Goal: Task Accomplishment & Management: Use online tool/utility

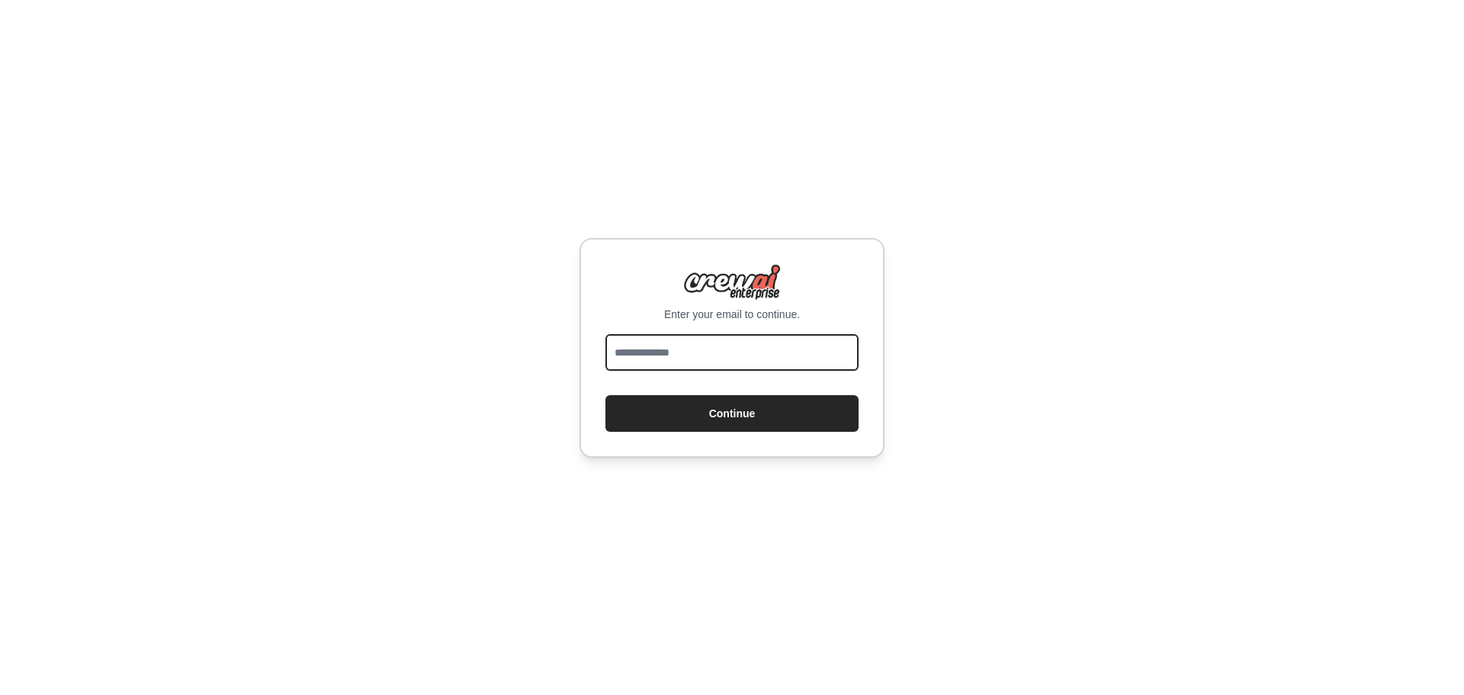
click at [664, 346] on input "email" at bounding box center [731, 352] width 253 height 37
type input "**********"
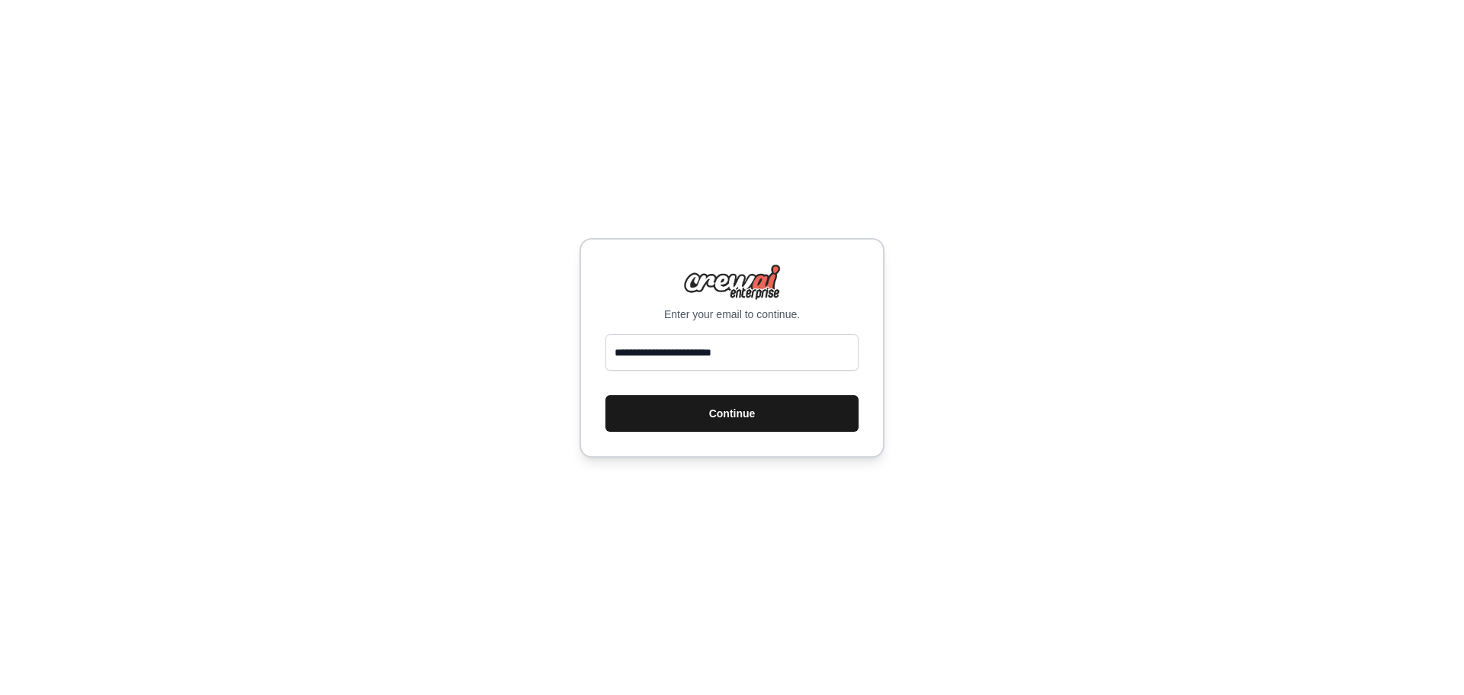
click at [734, 423] on button "Continue" at bounding box center [731, 413] width 253 height 37
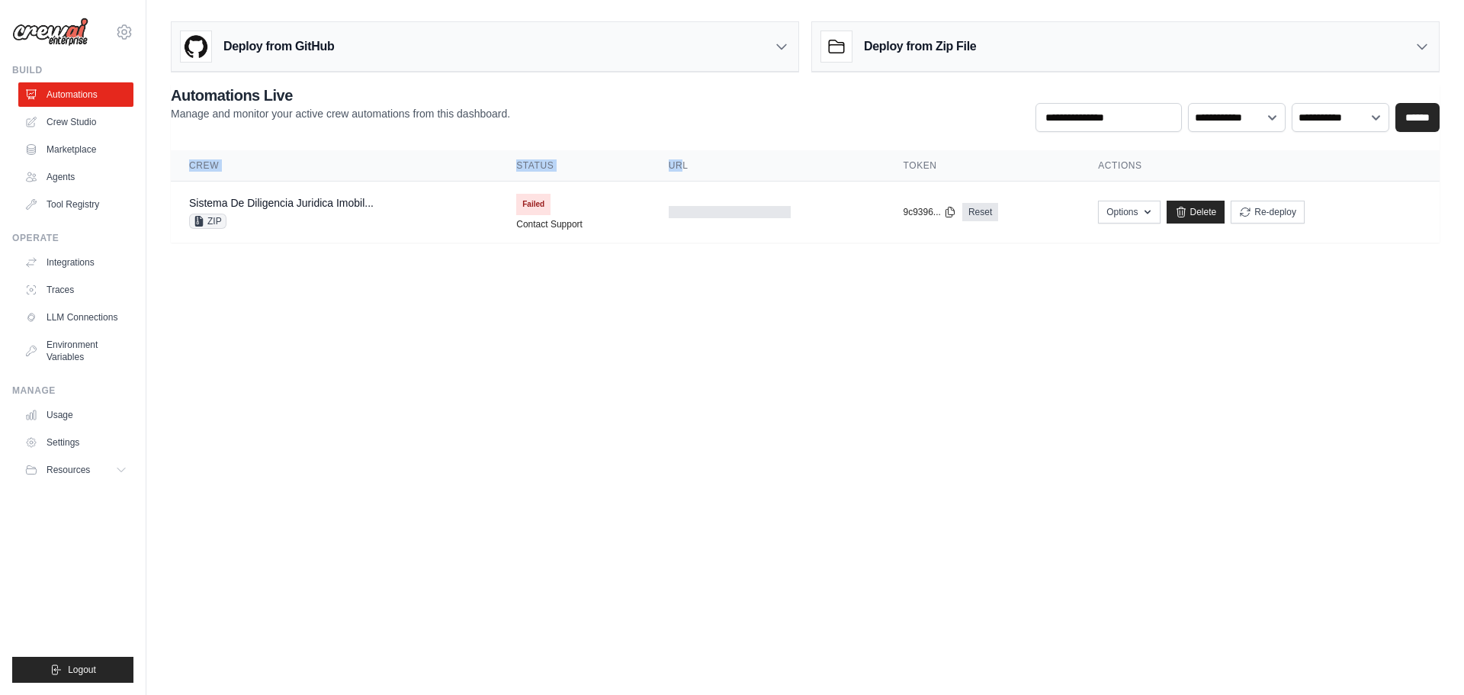
drag, startPoint x: 679, startPoint y: 161, endPoint x: 746, endPoint y: 309, distance: 162.1
click at [736, 302] on body "gabriel.amorim@emcasa.com Settings Build Automations Crew Studio" at bounding box center [732, 347] width 1464 height 695
click at [752, 311] on body "gabriel.amorim@emcasa.com Settings Build Automations Crew Studio" at bounding box center [732, 347] width 1464 height 695
click at [791, 325] on body "gabriel.amorim@emcasa.com Settings Build Automations Crew Studio" at bounding box center [732, 347] width 1464 height 695
click at [816, 337] on body "gabriel.amorim@emcasa.com Settings Build Automations Crew Studio" at bounding box center [732, 347] width 1464 height 695
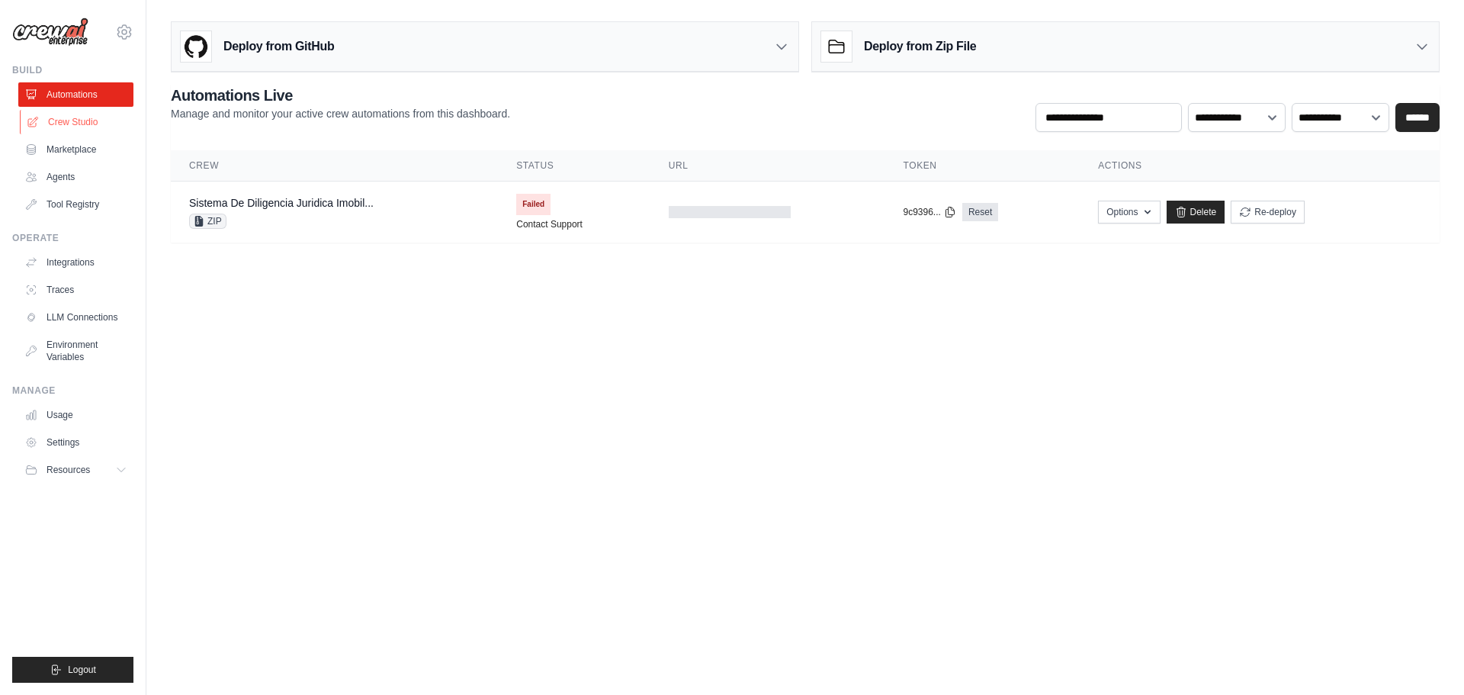
click at [103, 126] on link "Crew Studio" at bounding box center [77, 122] width 115 height 24
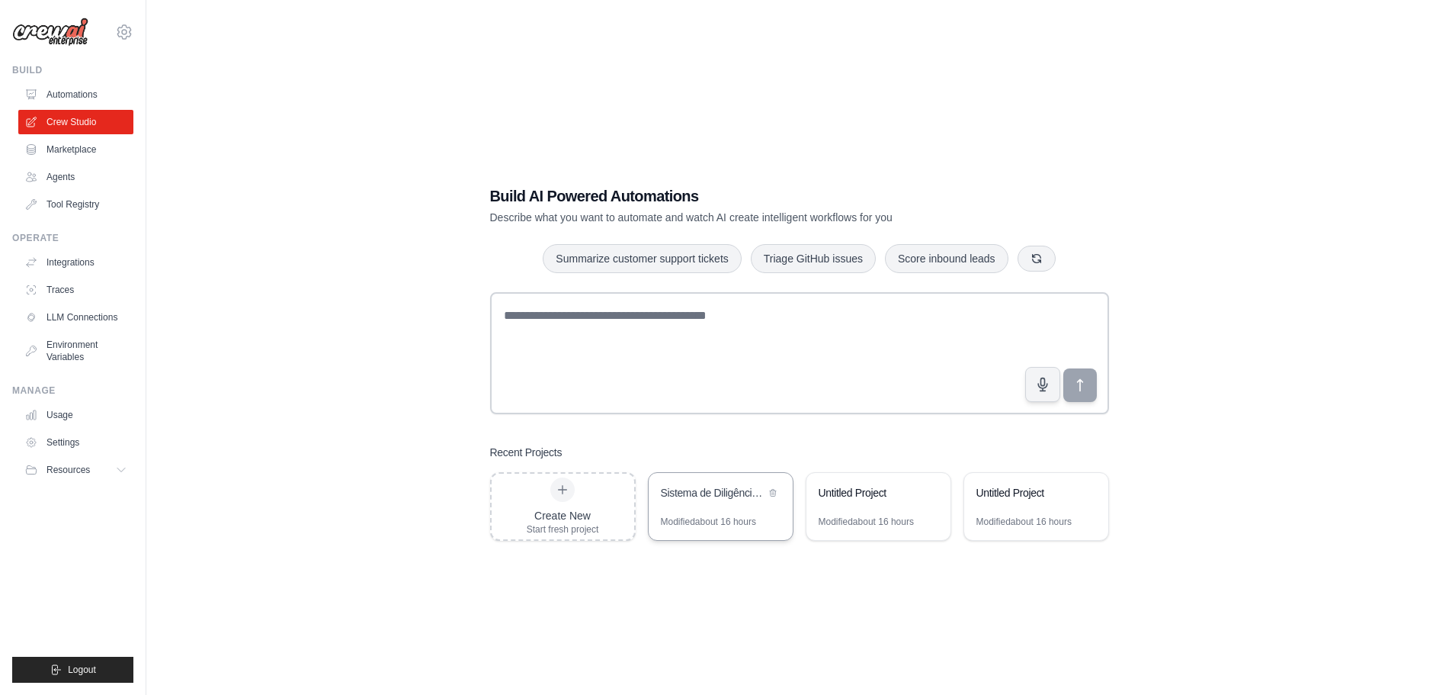
click at [710, 504] on div "Sistema de Diligência Jurídica Imobiliária Automatizada" at bounding box center [721, 494] width 144 height 43
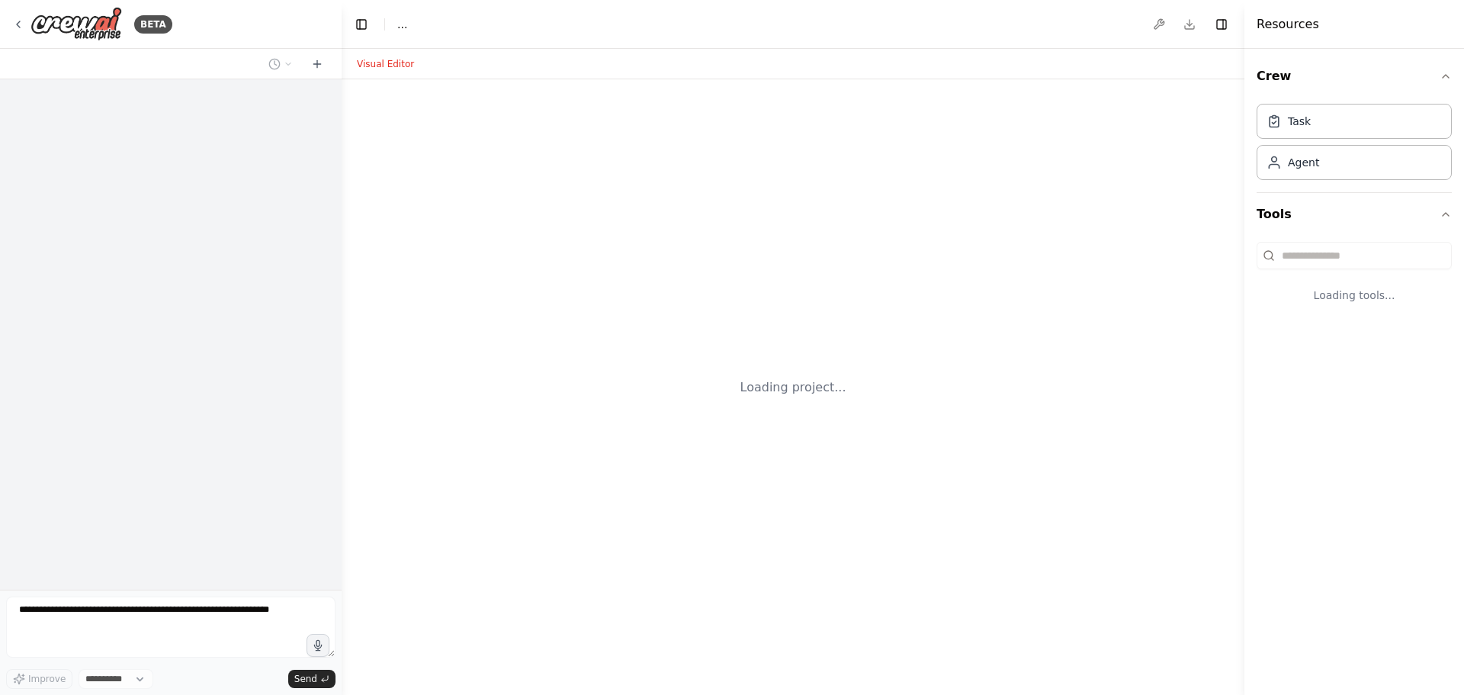
select select "****"
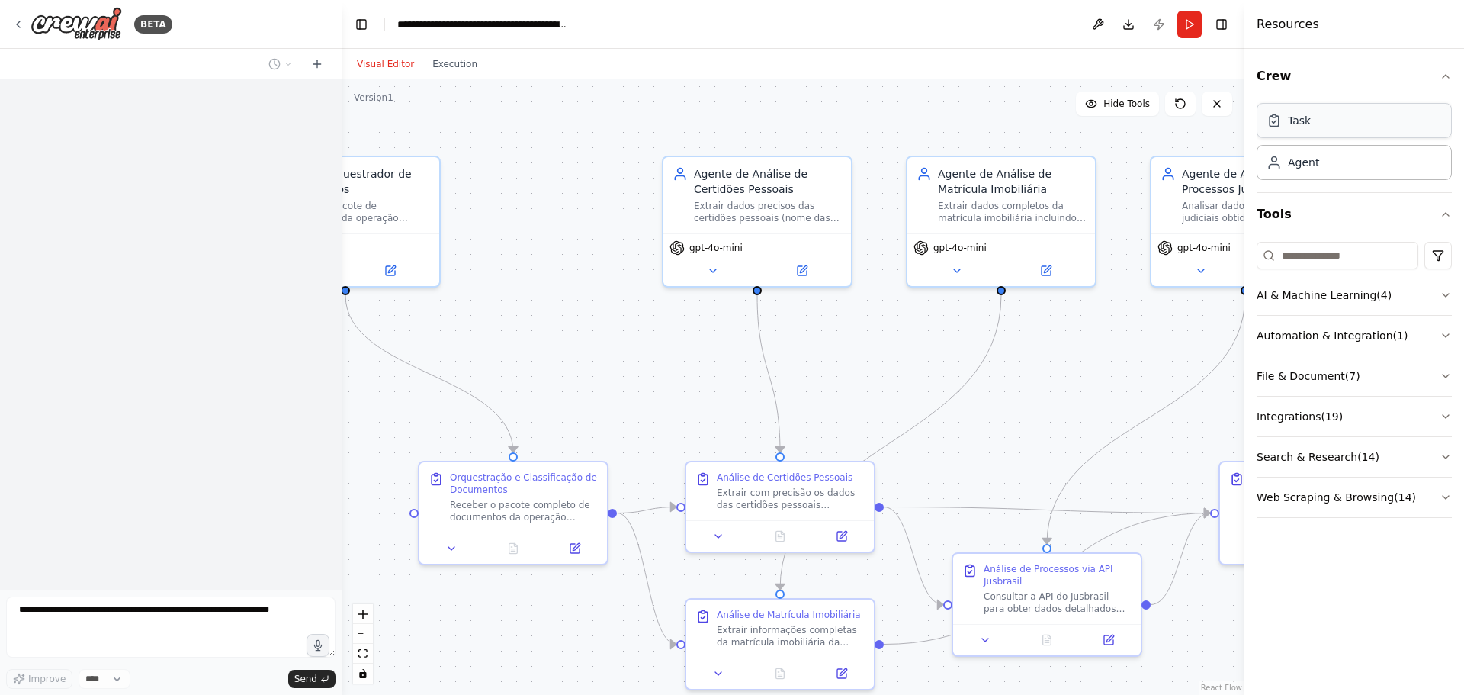
click at [1304, 129] on div "Task" at bounding box center [1353, 120] width 195 height 35
click at [833, 181] on div "Agente de Análise de Certidões Pessoais" at bounding box center [768, 178] width 148 height 30
click at [1322, 122] on div "Task" at bounding box center [1353, 120] width 195 height 35
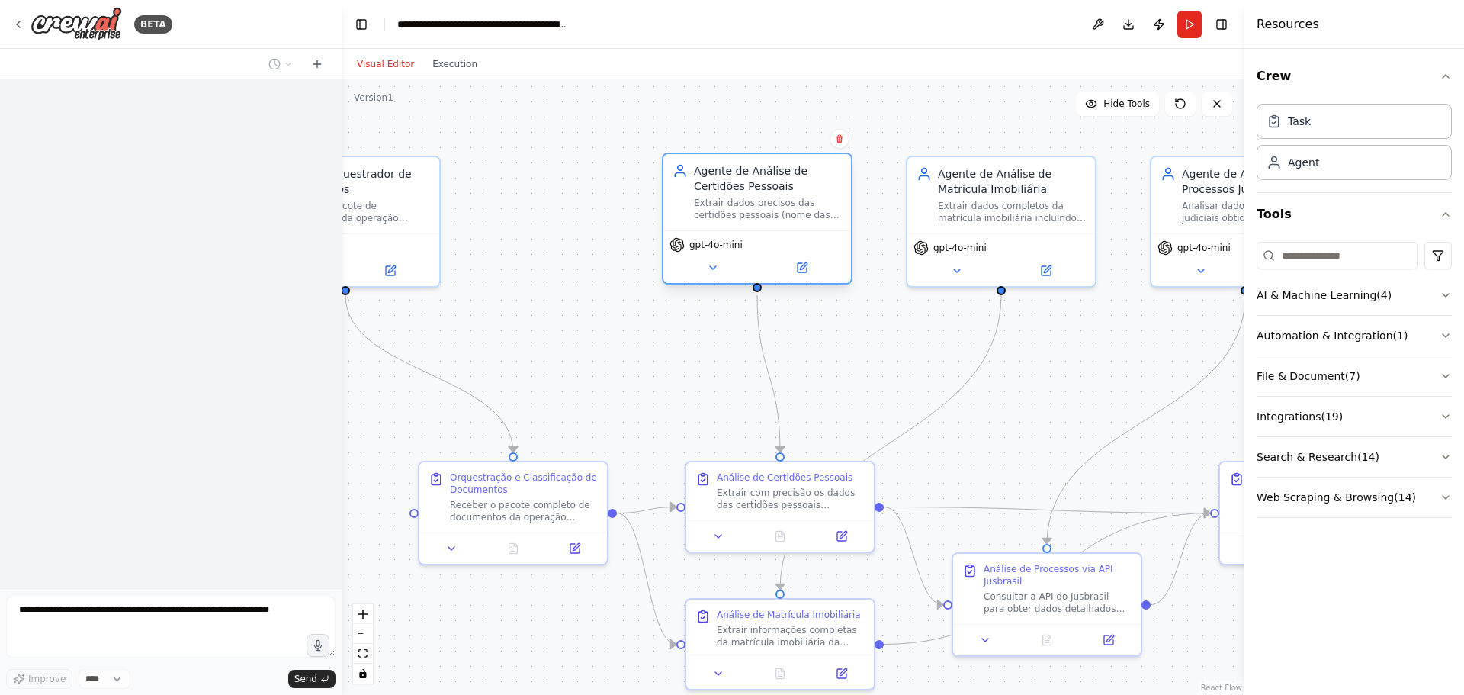
click at [849, 223] on div "Agente de Análise de Certidões Pessoais Extrair dados precisos das certidões pe…" at bounding box center [757, 192] width 188 height 76
click at [811, 274] on button at bounding box center [802, 267] width 86 height 18
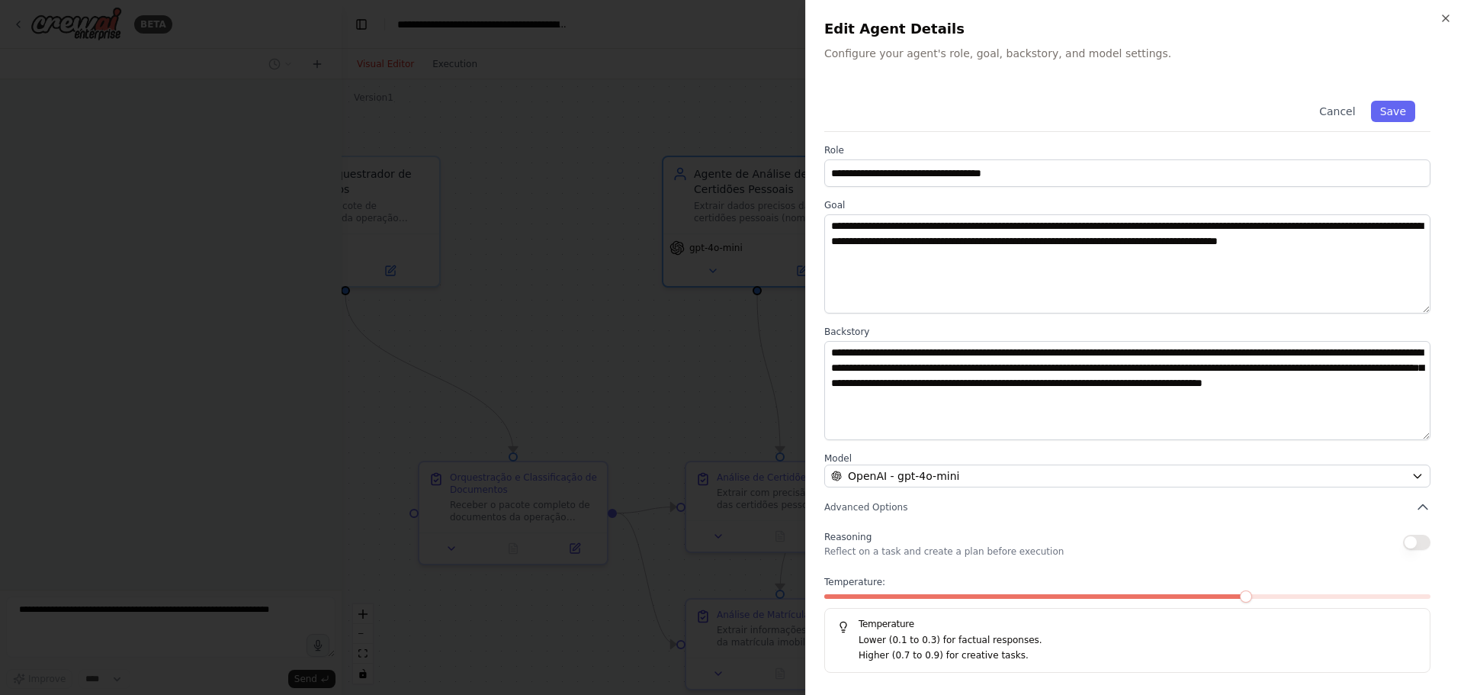
click at [726, 262] on div at bounding box center [732, 347] width 1464 height 695
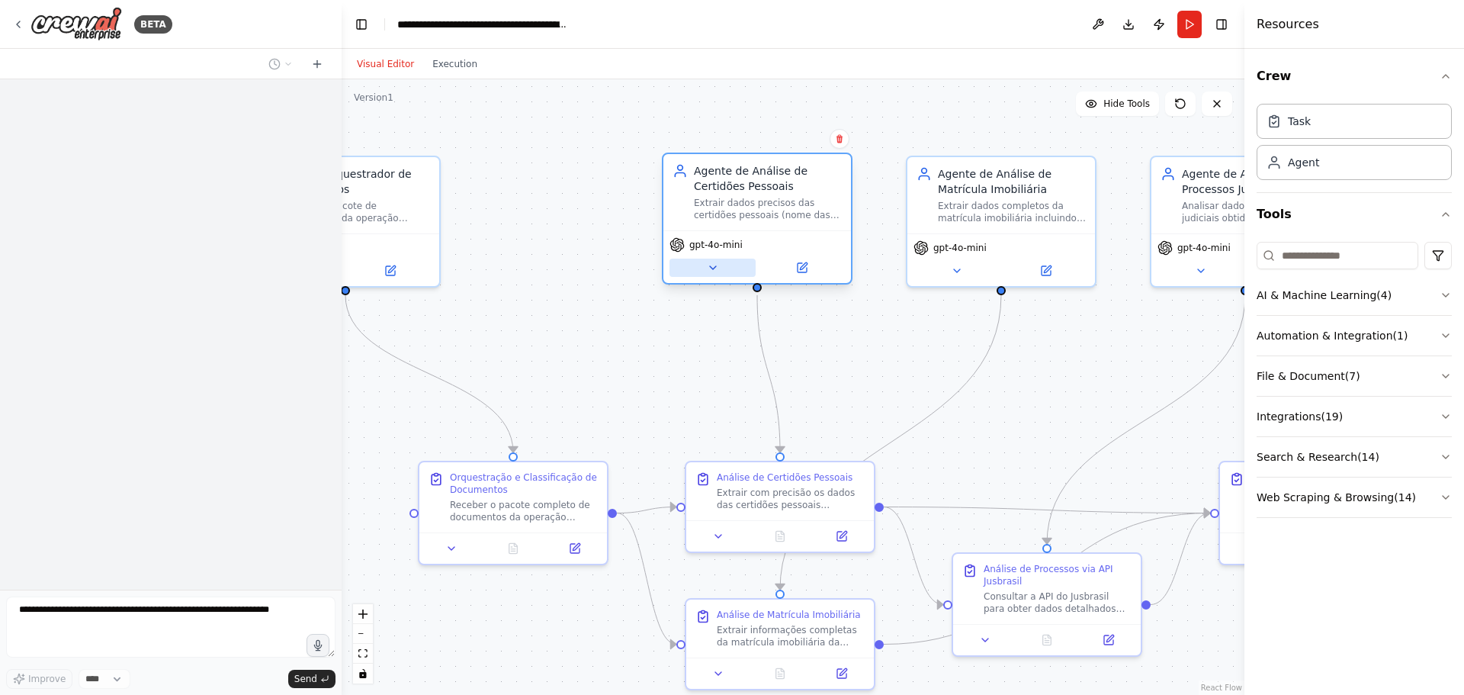
click at [712, 274] on button at bounding box center [712, 267] width 86 height 18
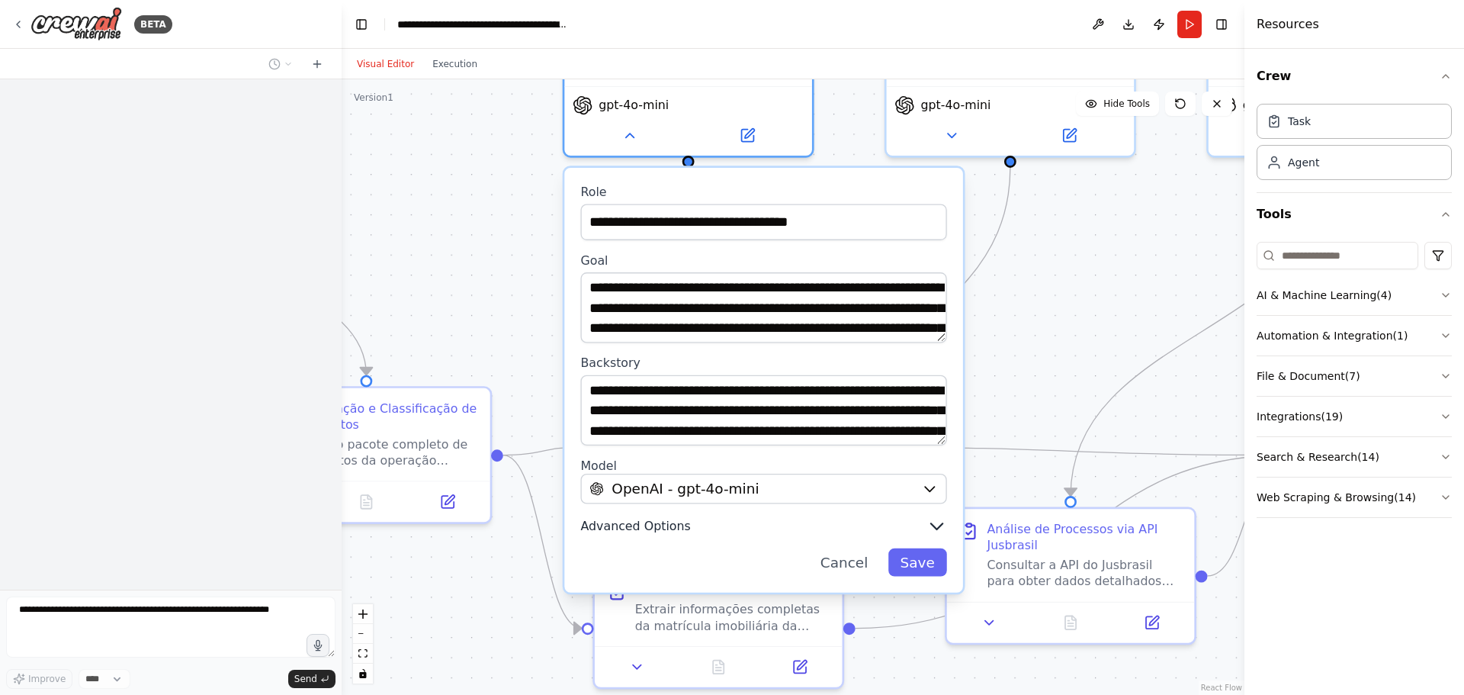
click at [854, 526] on button "Advanced Options" at bounding box center [763, 525] width 366 height 20
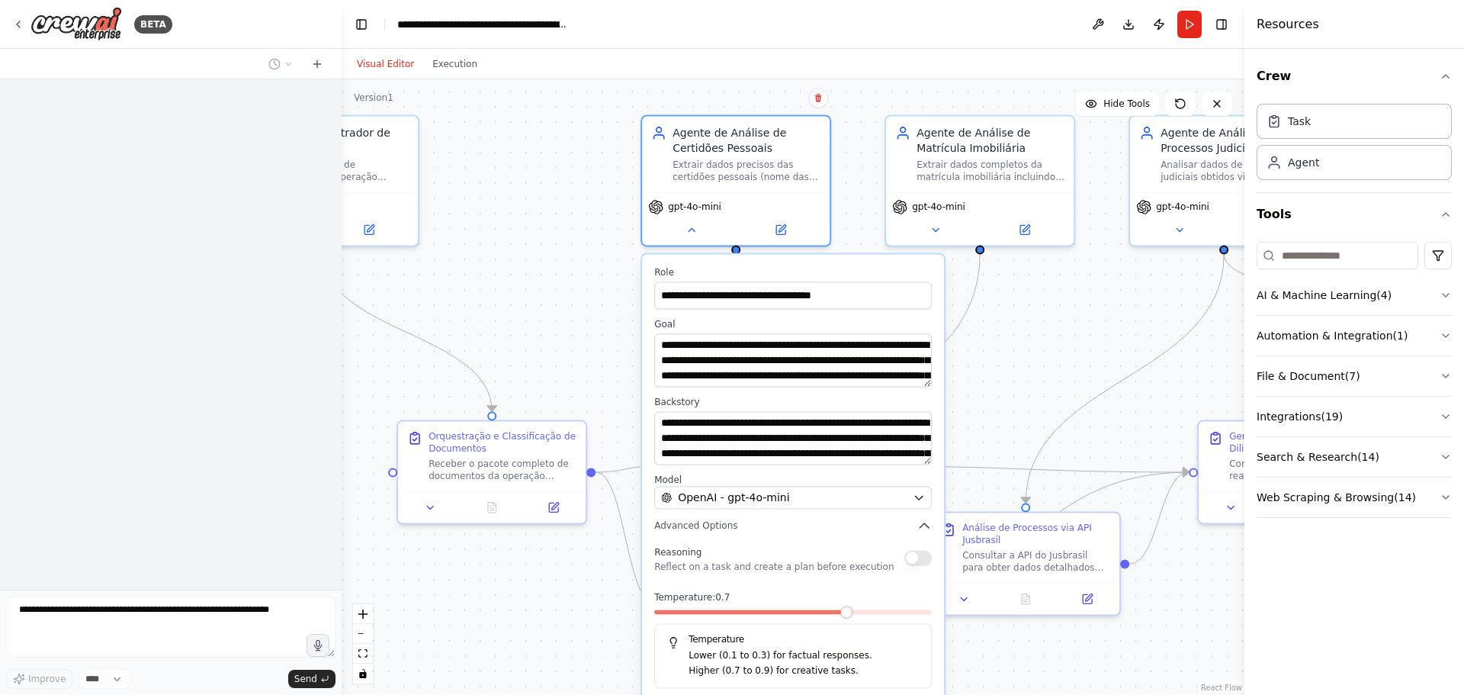
click at [1096, 460] on div ".deletable-edge-delete-btn { width: 20px; height: 20px; border: 0px solid #ffff…" at bounding box center [793, 386] width 903 height 615
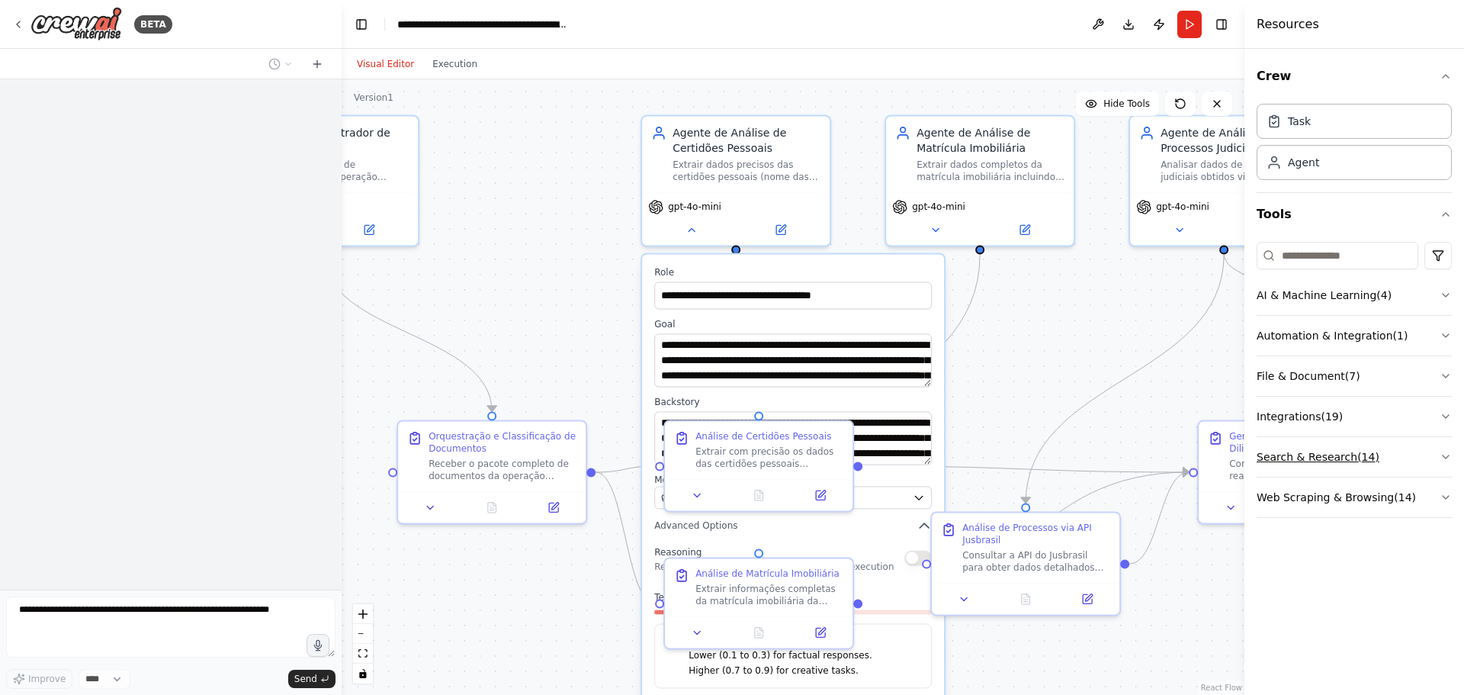
click at [1285, 464] on button "Search & Research ( 14 )" at bounding box center [1353, 457] width 195 height 40
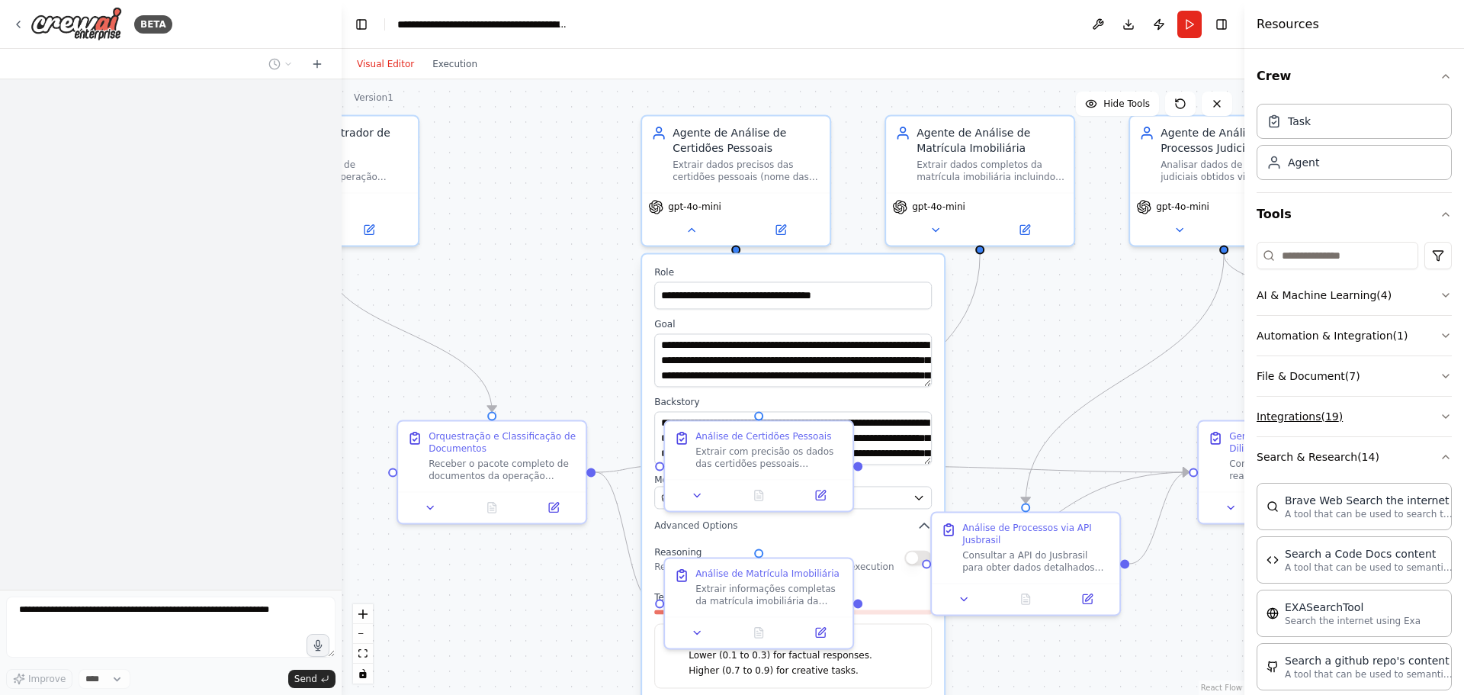
click at [1339, 410] on button "Integrations ( 19 )" at bounding box center [1353, 416] width 195 height 40
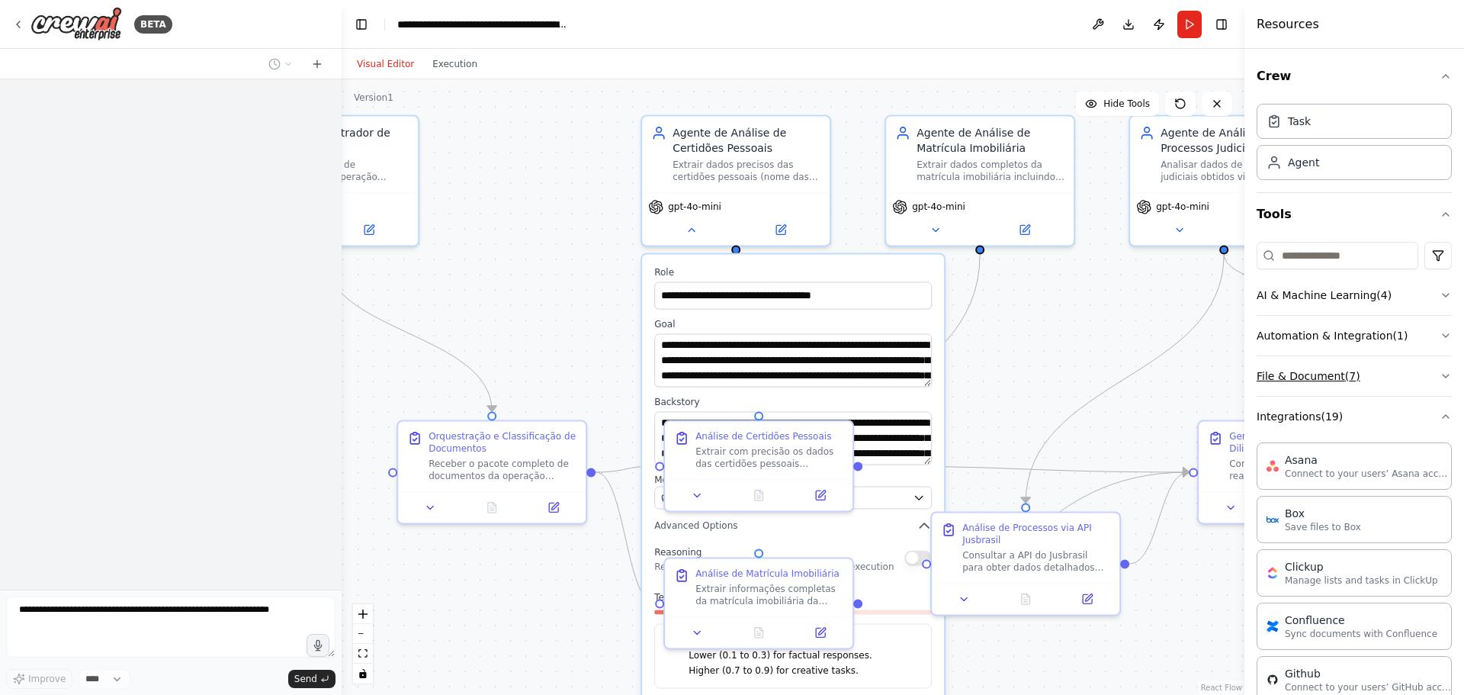
click at [1327, 372] on button "File & Document ( 7 )" at bounding box center [1353, 376] width 195 height 40
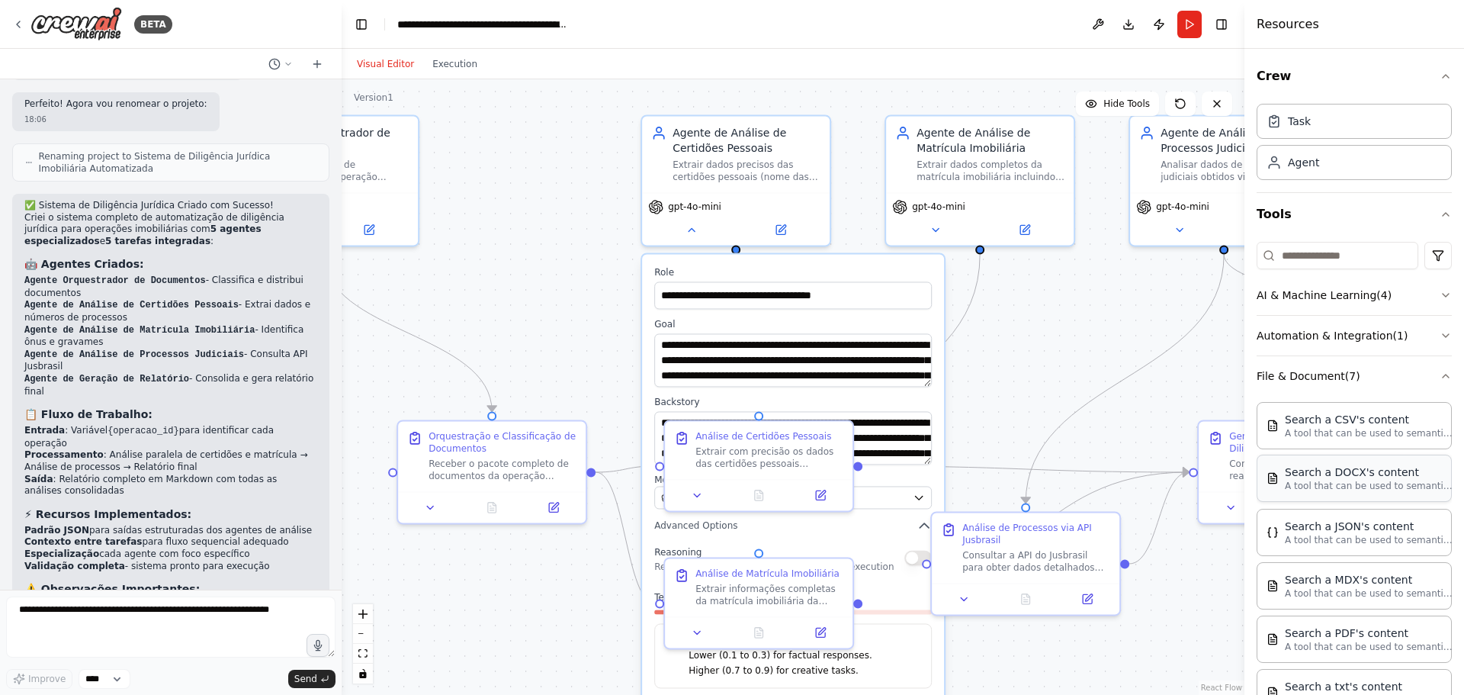
scroll to position [152, 0]
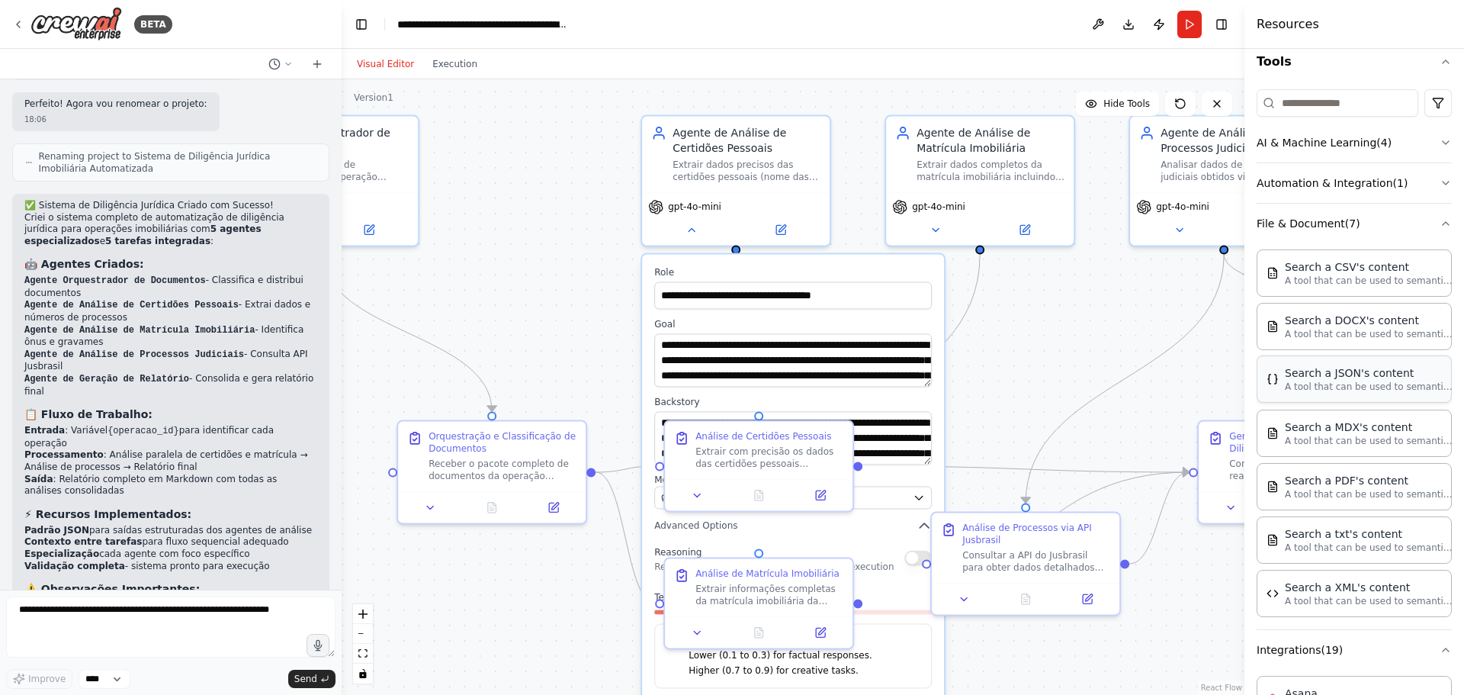
click at [1384, 393] on div "Search a JSON's content A tool that can be used to semantic search a query from…" at bounding box center [1353, 378] width 195 height 47
drag, startPoint x: 856, startPoint y: 187, endPoint x: 539, endPoint y: 191, distance: 317.2
click at [539, 191] on div "A tool that can be used to semantic search a query from a JSON's content." at bounding box center [577, 198] width 151 height 24
click at [588, 233] on icon at bounding box center [582, 235] width 12 height 12
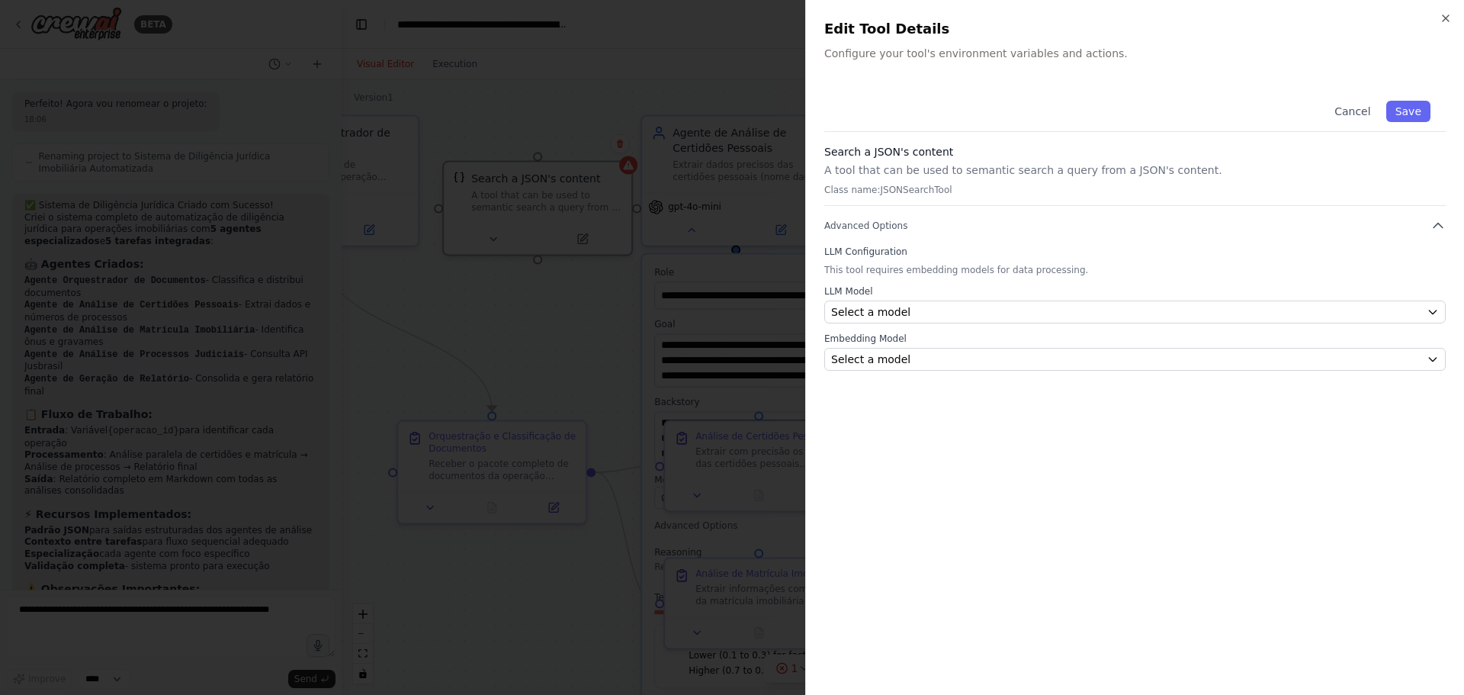
click at [837, 294] on label "LLM Model" at bounding box center [1134, 291] width 621 height 12
click at [845, 296] on label "LLM Model" at bounding box center [1134, 291] width 621 height 12
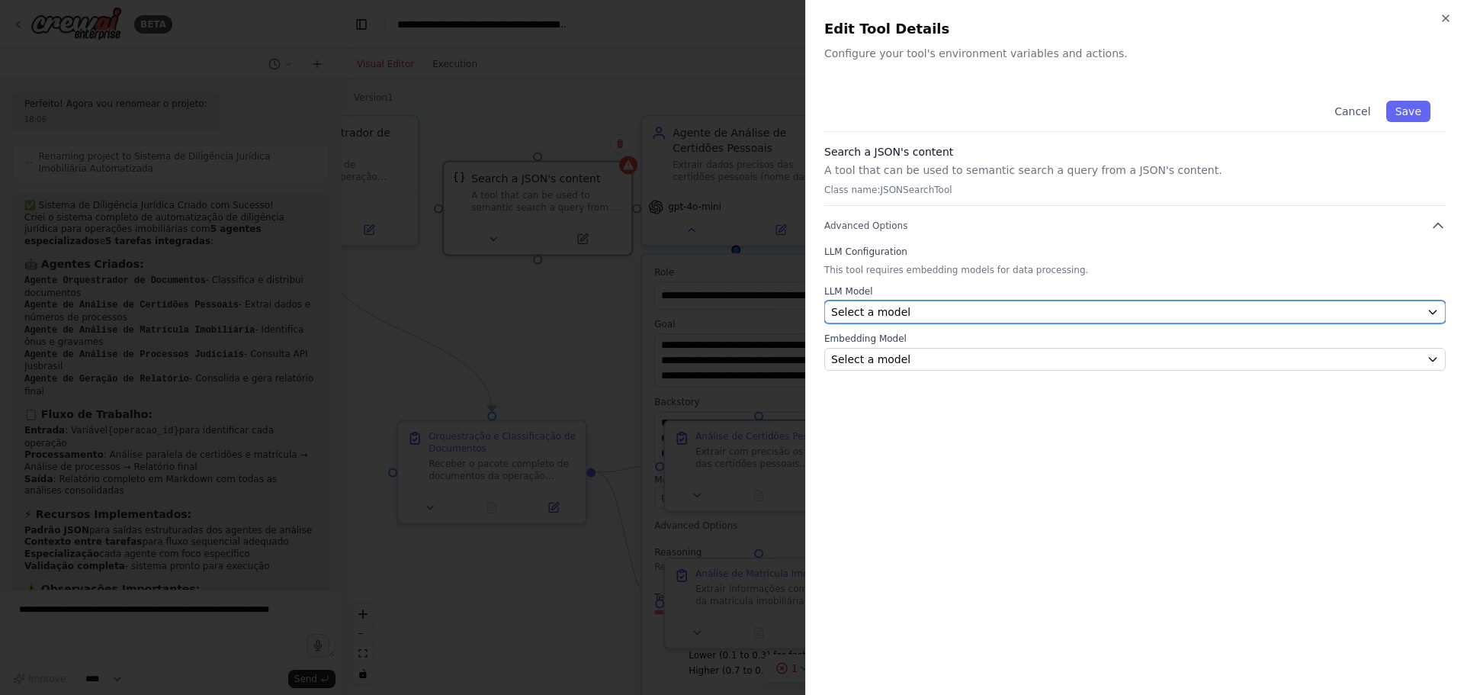
click at [852, 301] on button "Select a model" at bounding box center [1134, 311] width 621 height 23
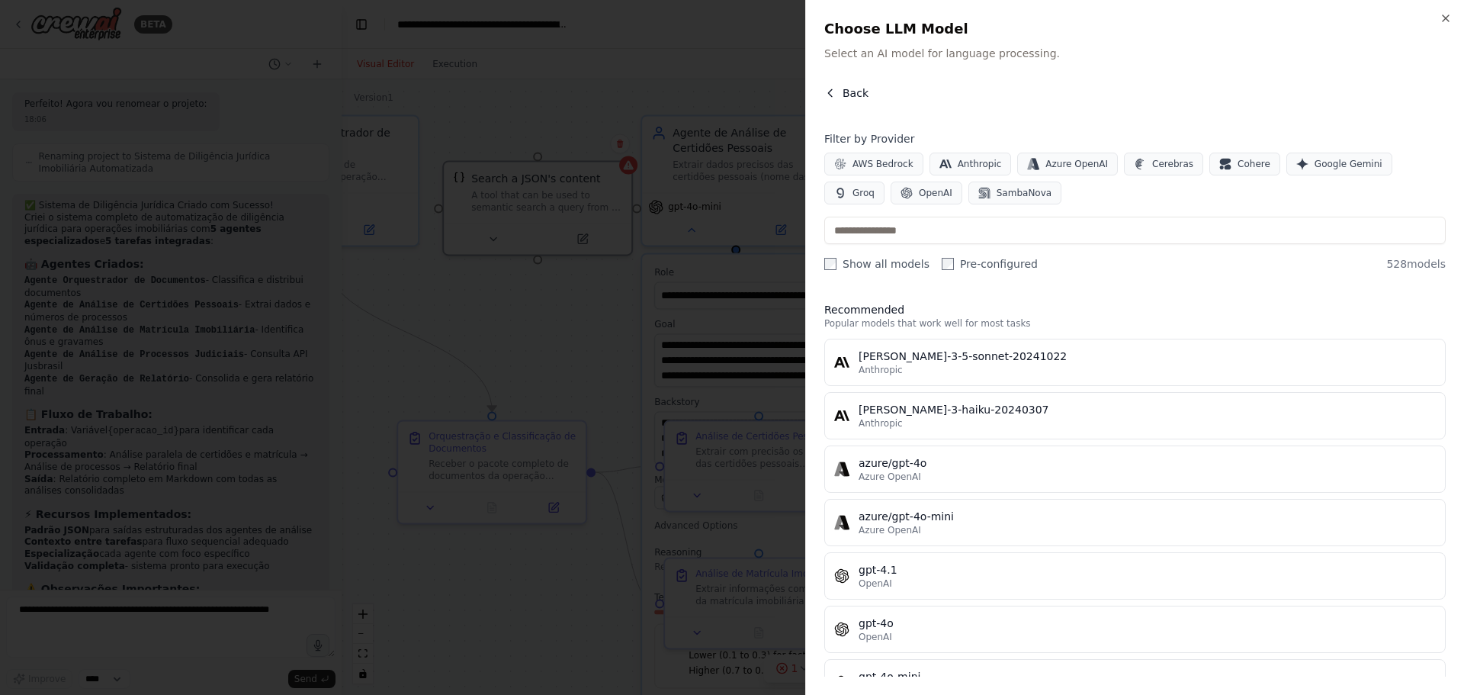
click at [835, 90] on icon "button" at bounding box center [830, 93] width 12 height 12
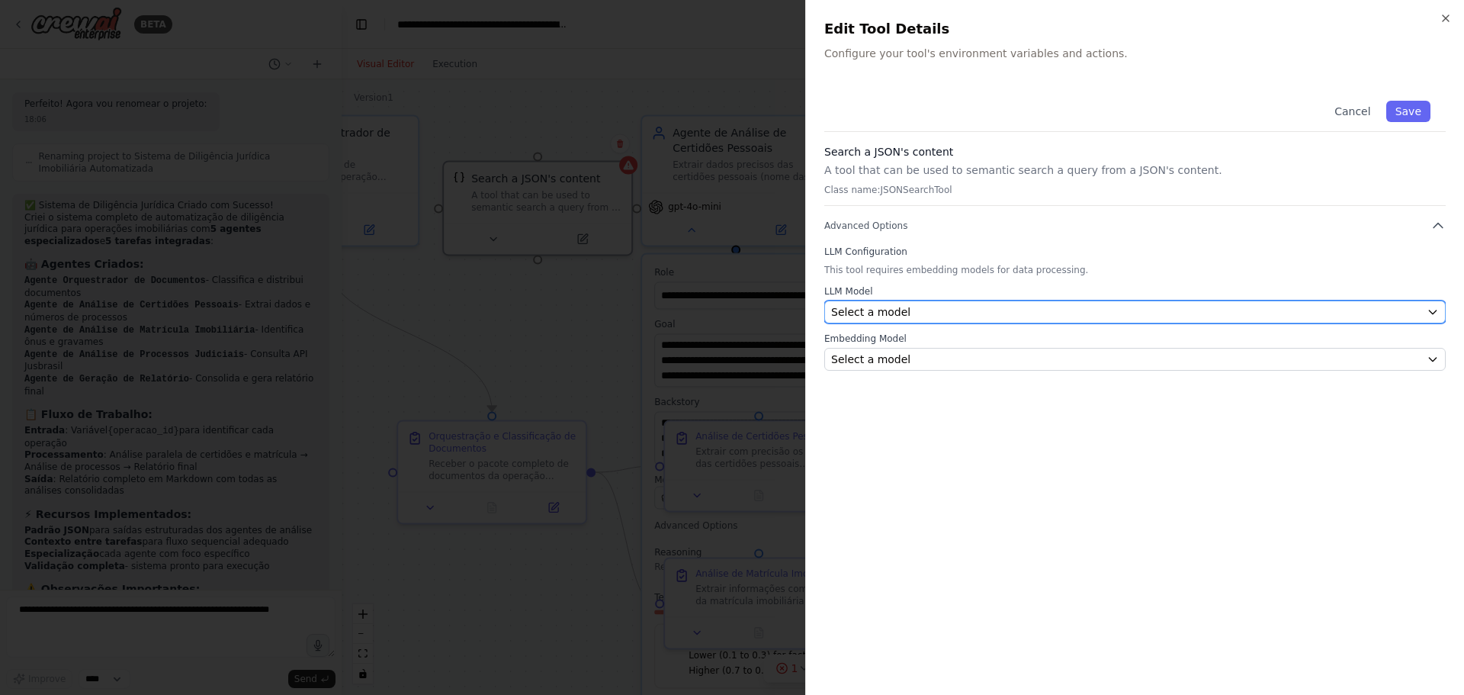
click at [881, 302] on button "Select a model" at bounding box center [1134, 311] width 621 height 23
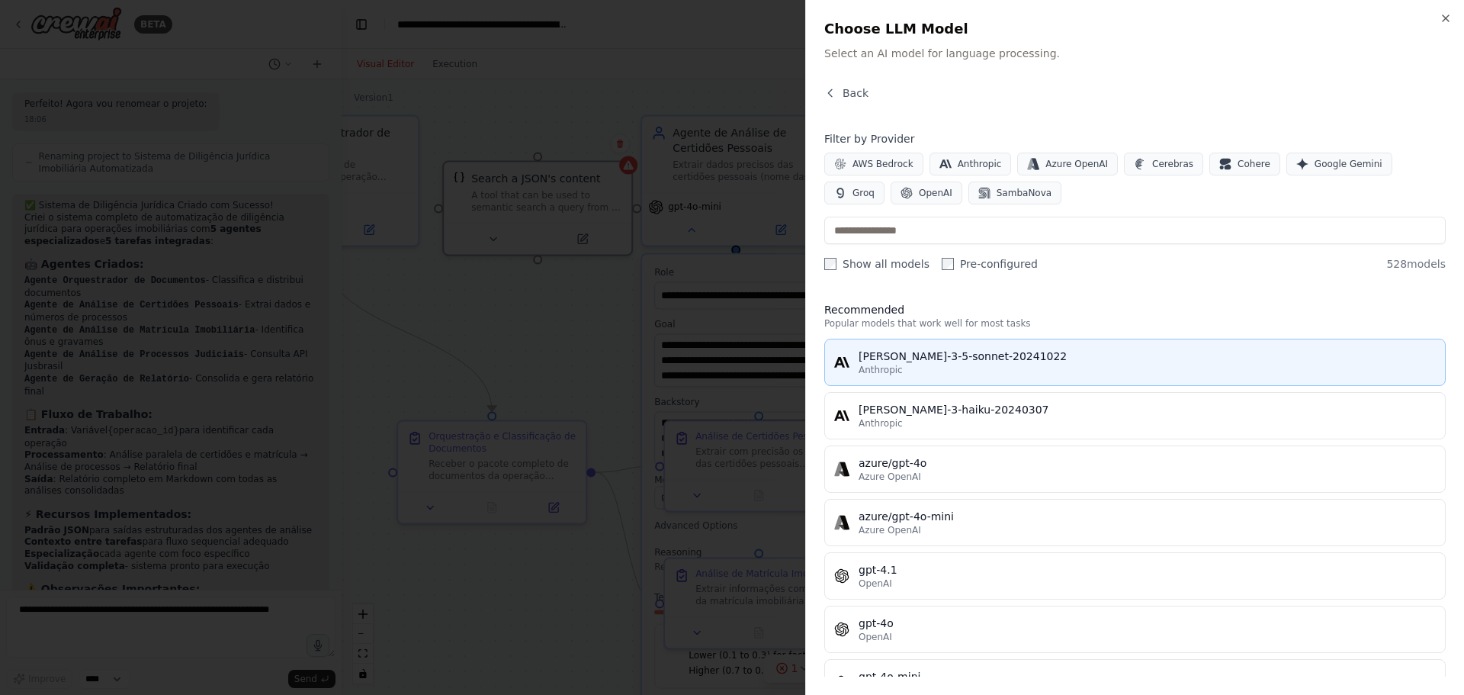
click at [900, 359] on div "claude-3-5-sonnet-20241022" at bounding box center [1146, 355] width 577 height 15
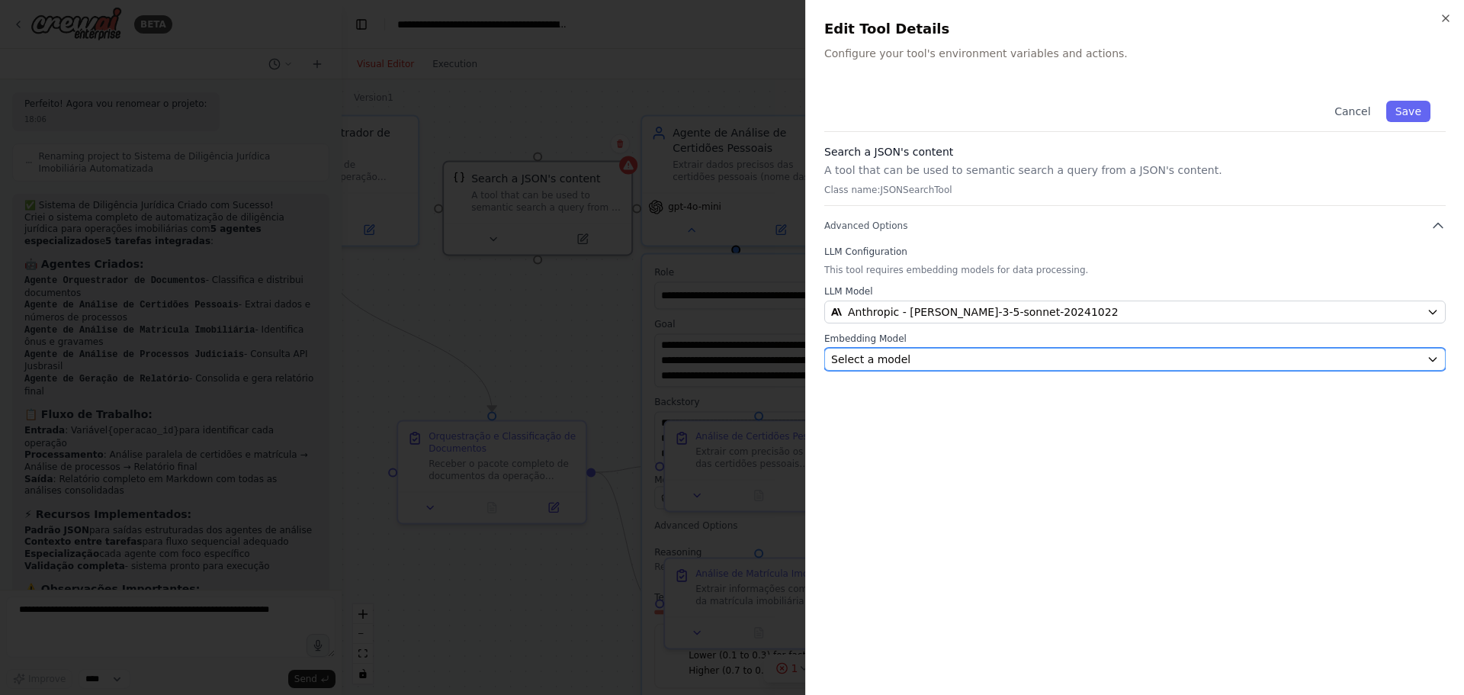
click at [967, 361] on div "Select a model" at bounding box center [1125, 358] width 589 height 15
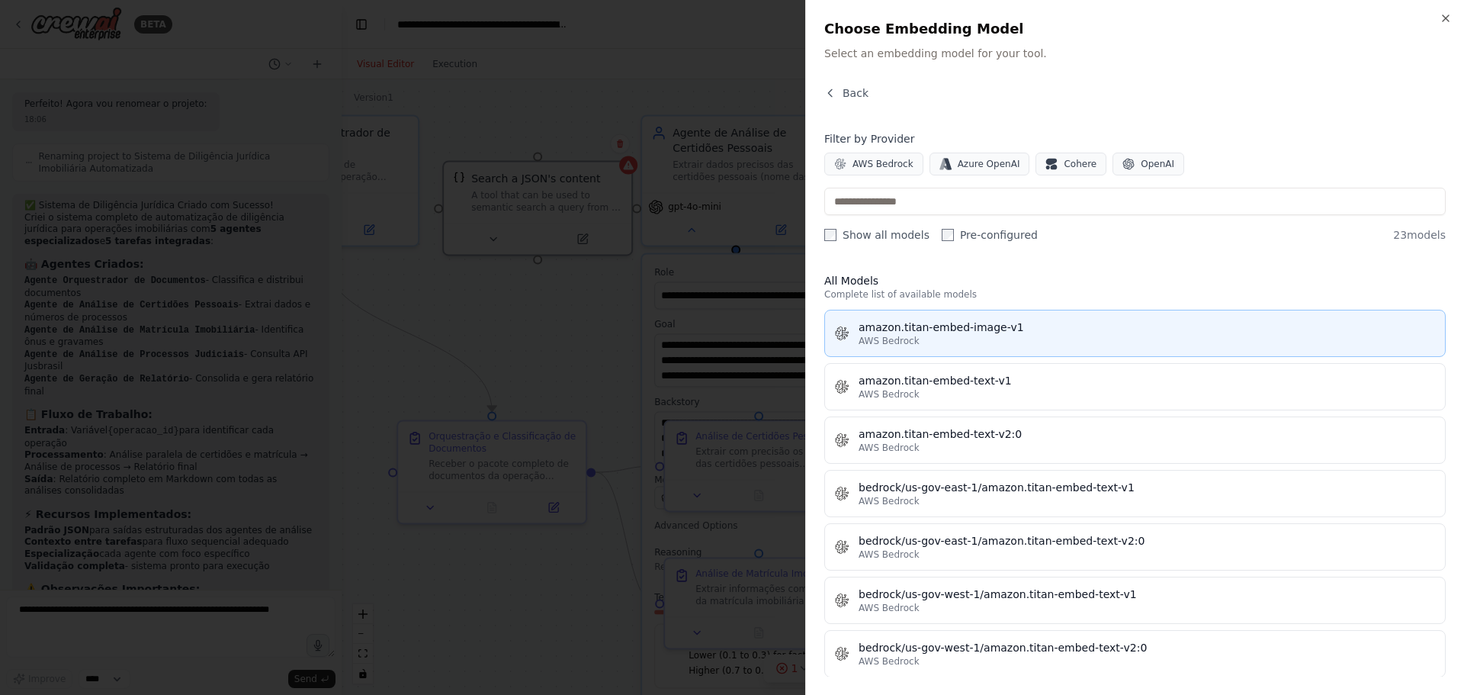
click at [970, 336] on div "AWS Bedrock" at bounding box center [1146, 341] width 577 height 12
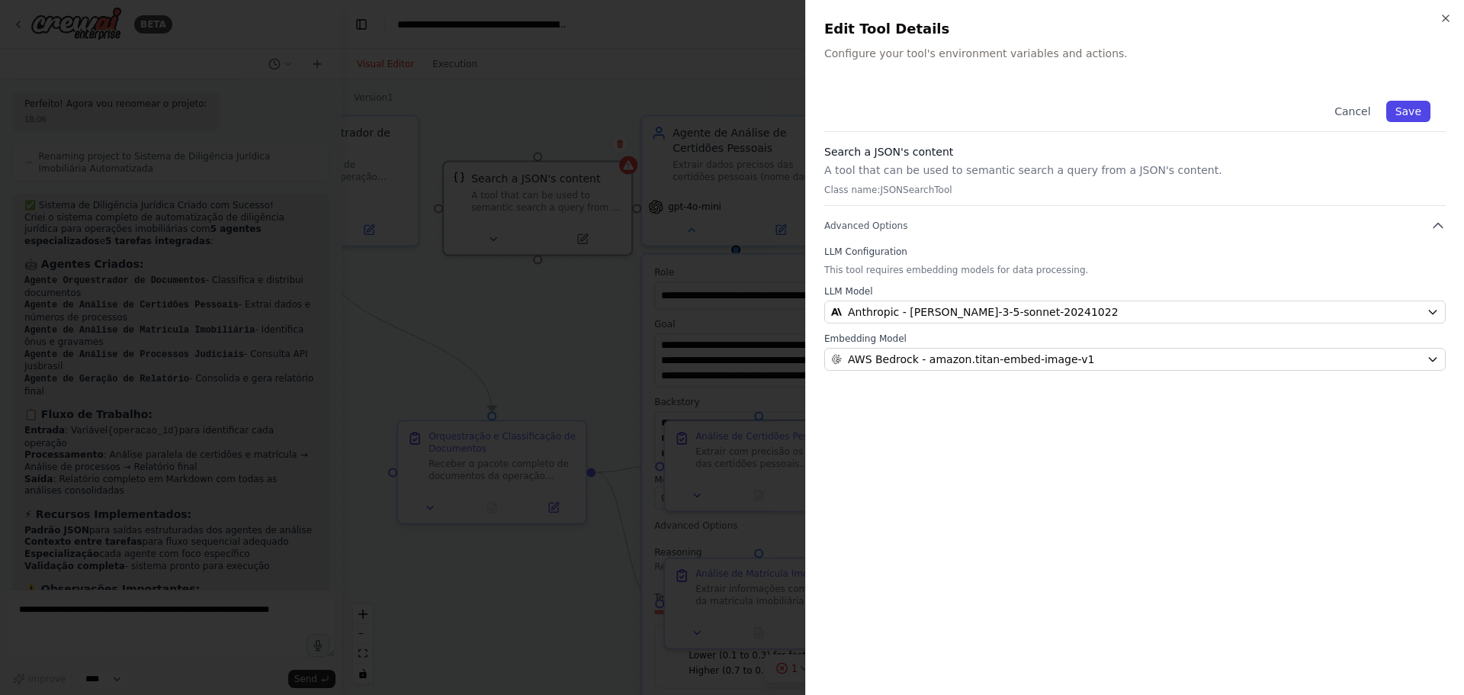
click at [1411, 106] on button "Save" at bounding box center [1408, 111] width 44 height 21
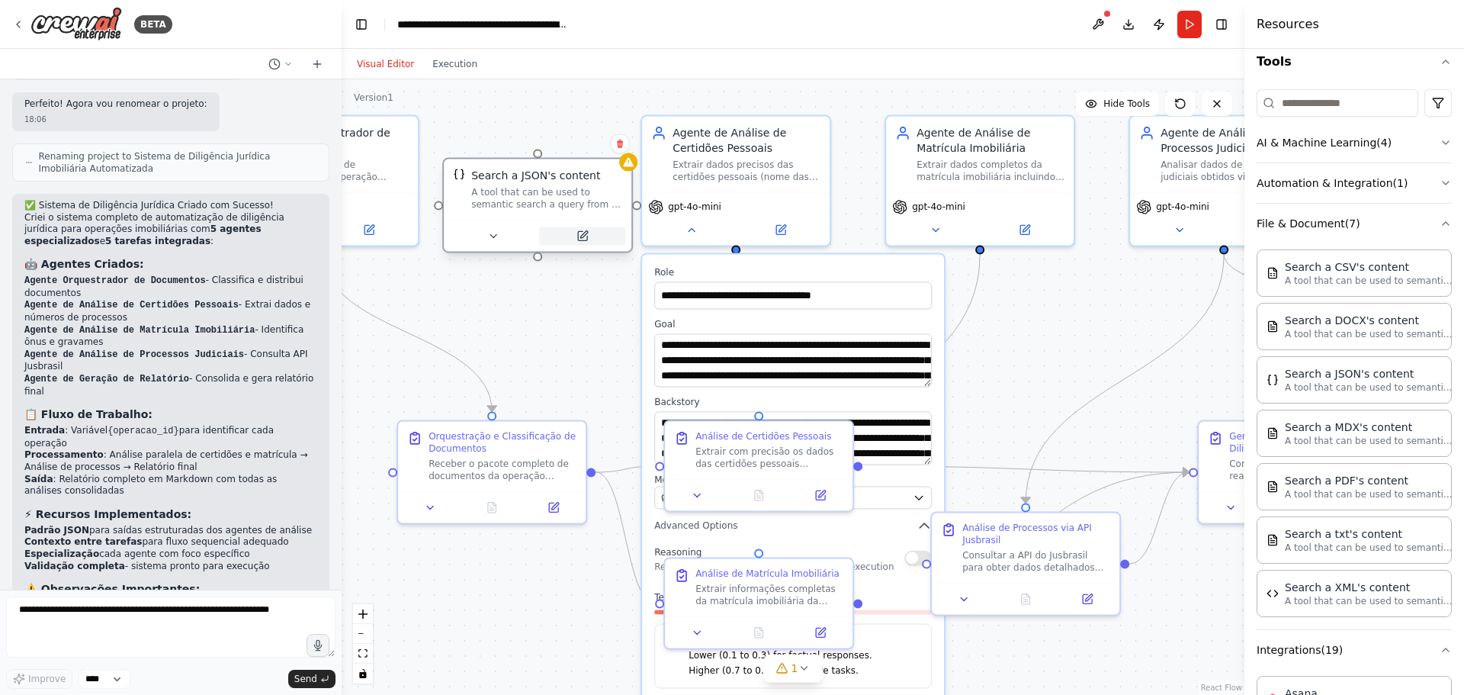
click at [589, 238] on button at bounding box center [582, 235] width 86 height 18
click at [487, 242] on icon at bounding box center [493, 235] width 12 height 12
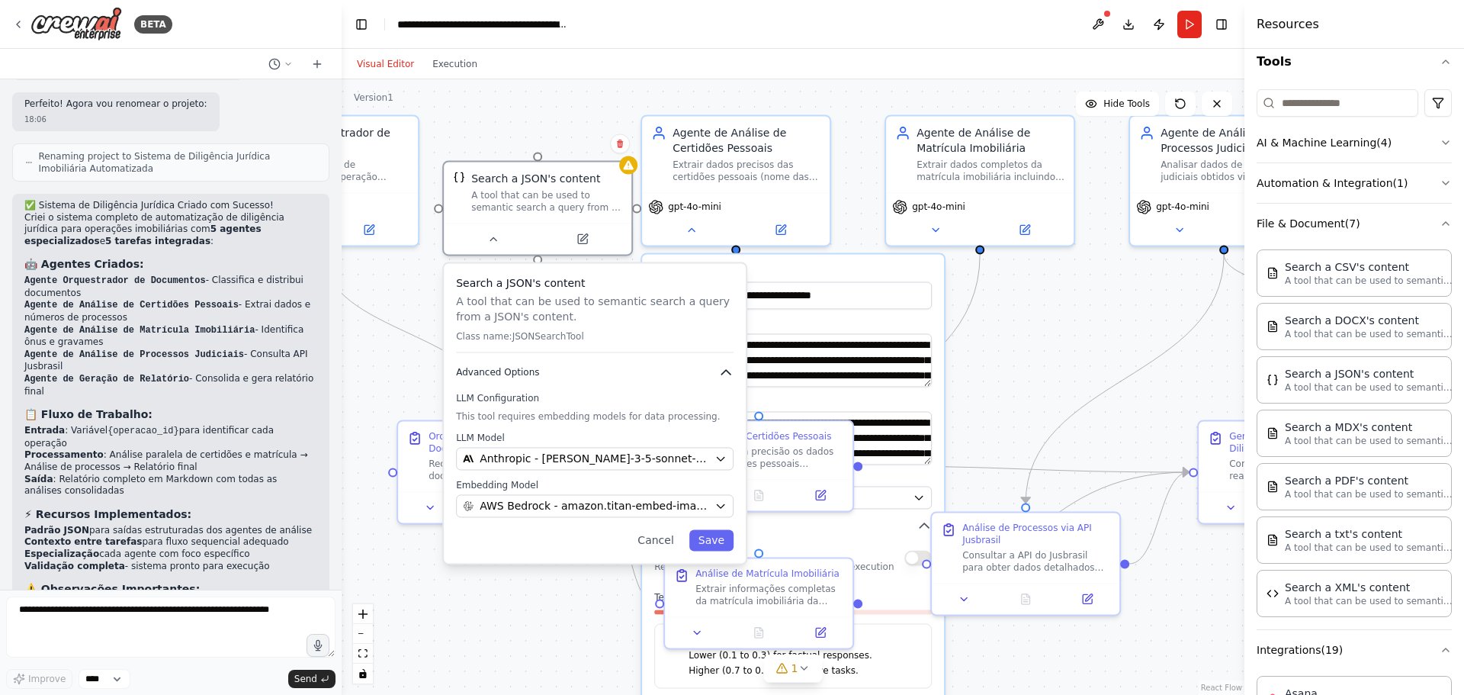
click at [513, 373] on span "Advanced Options" at bounding box center [497, 372] width 83 height 12
click at [727, 375] on icon "button" at bounding box center [725, 371] width 15 height 15
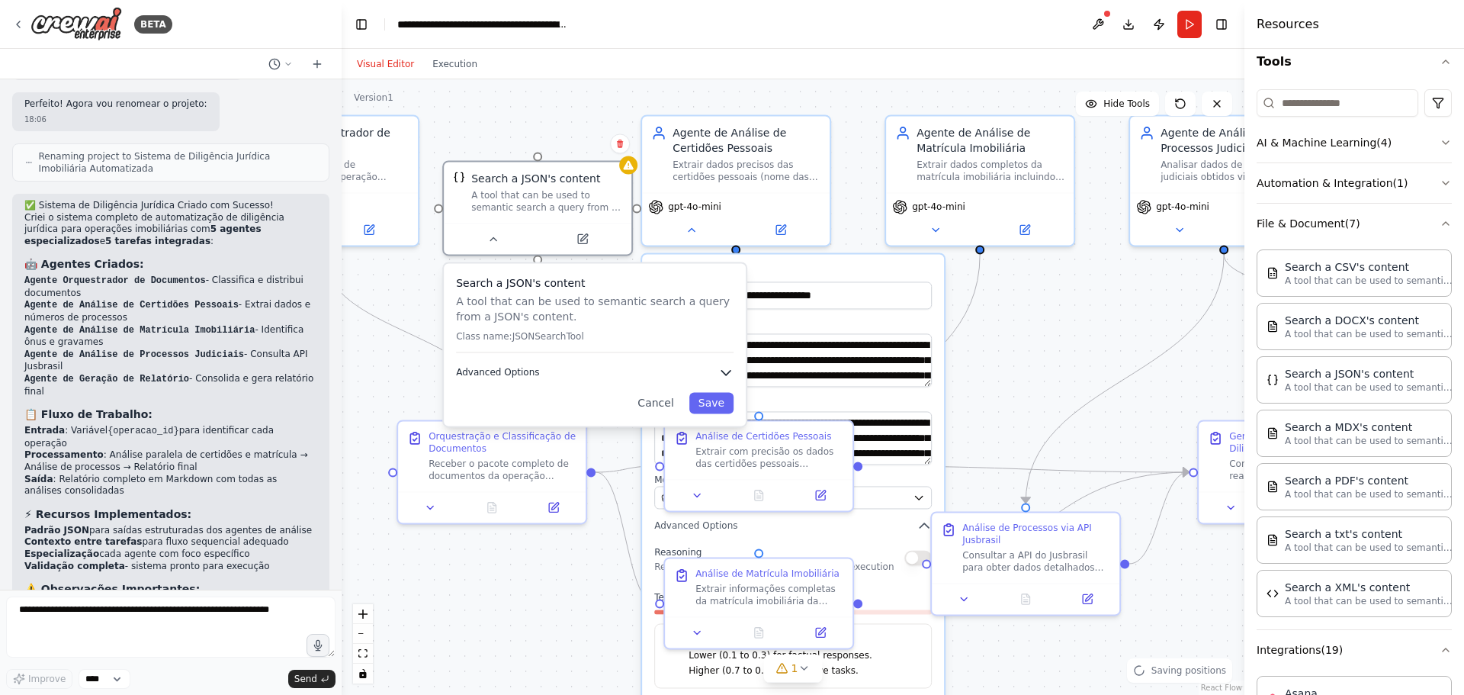
click at [727, 372] on icon "button" at bounding box center [725, 373] width 9 height 5
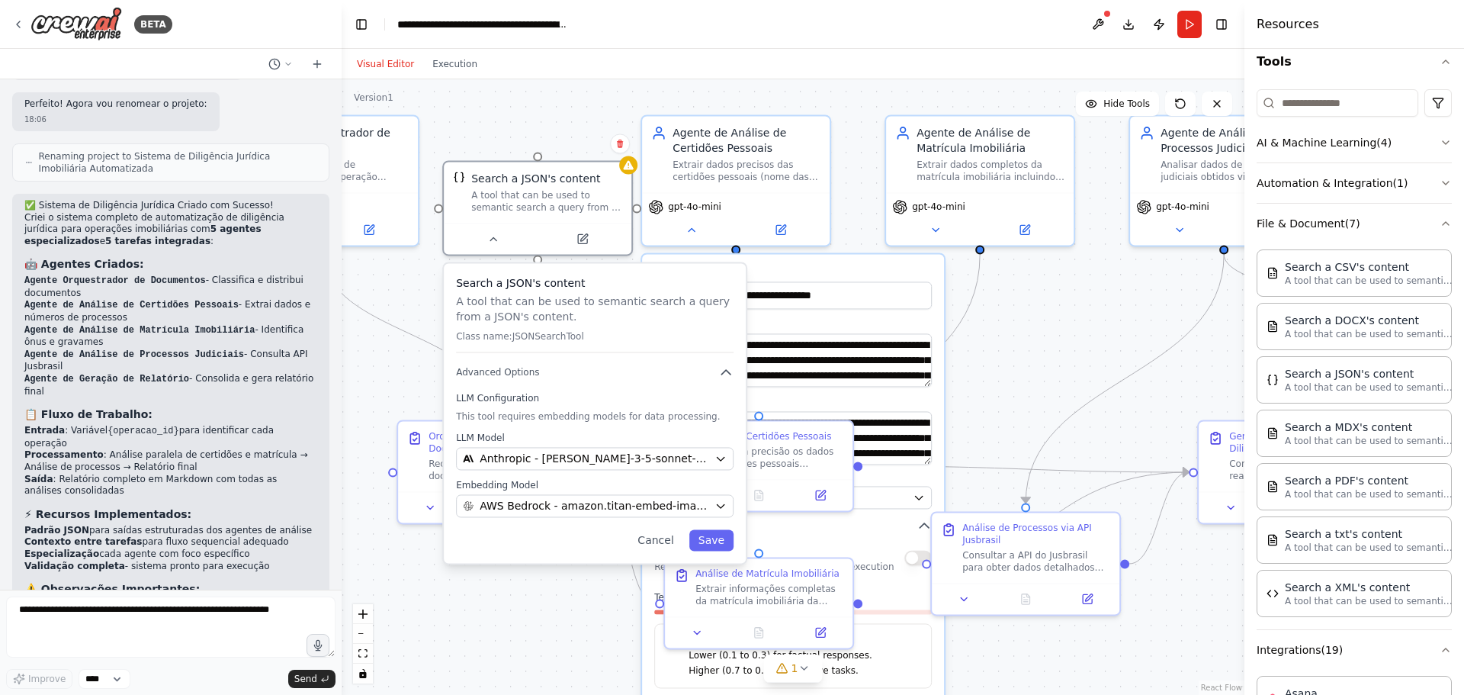
click at [775, 275] on label "Role" at bounding box center [792, 272] width 277 height 12
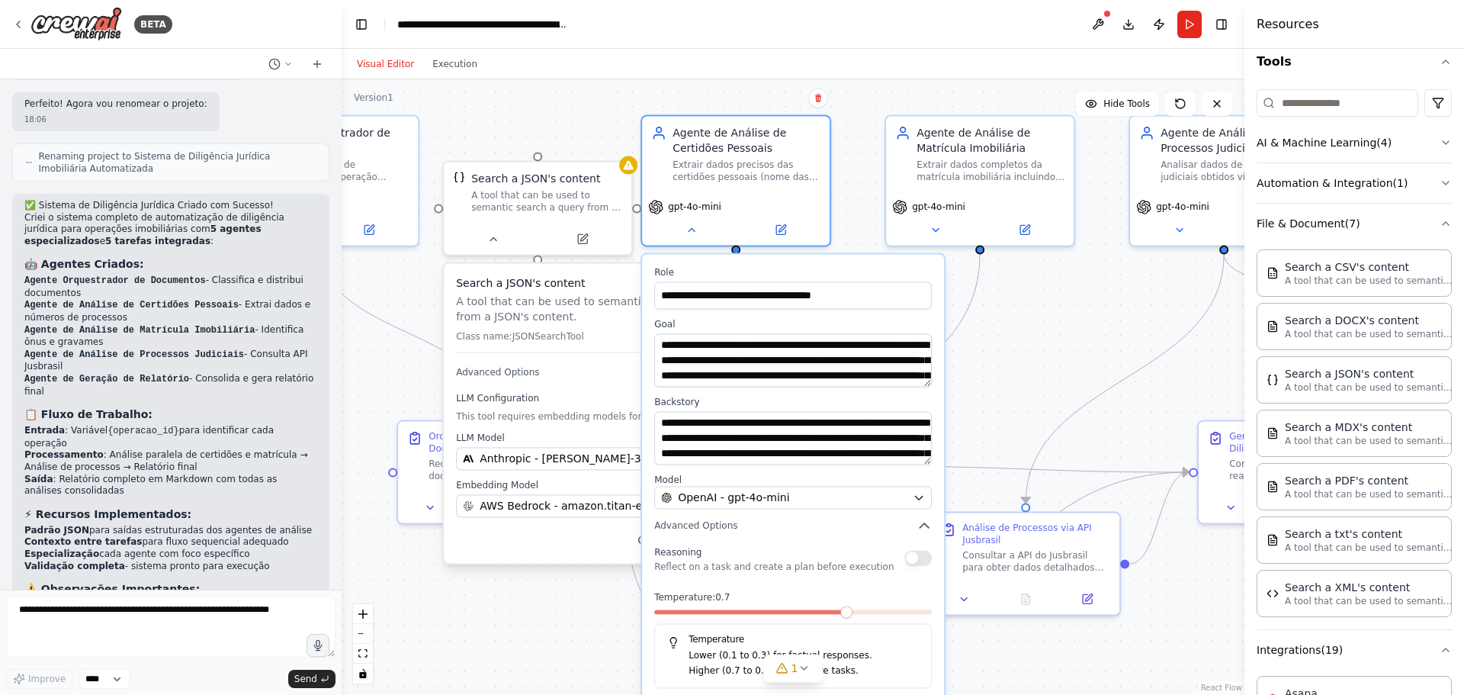
click at [711, 40] on header "**********" at bounding box center [793, 24] width 903 height 49
